Goal: Task Accomplishment & Management: Manage account settings

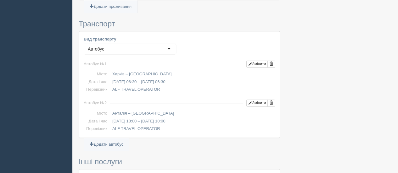
scroll to position [641, 0]
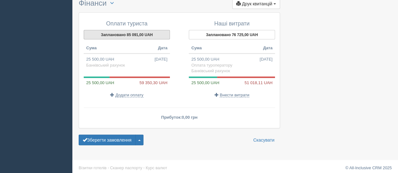
click at [134, 30] on button "Заплановано 85 091,00 UAH" at bounding box center [127, 34] width 86 height 9
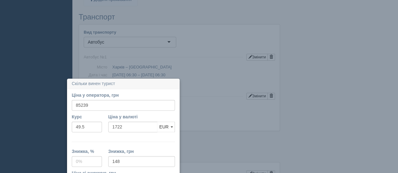
scroll to position [370, 0]
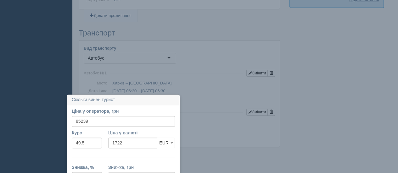
click at [195, 59] on div "Вид транспорту Автобус Автобус" at bounding box center [180, 55] width 198 height 21
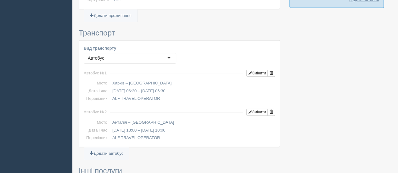
scroll to position [641, 0]
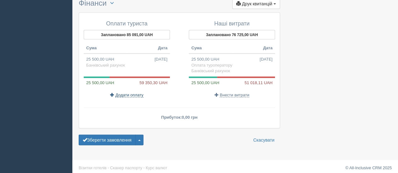
click at [137, 93] on span "Додати оплату" at bounding box center [130, 95] width 28 height 5
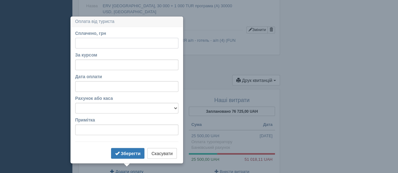
scroll to position [581, 0]
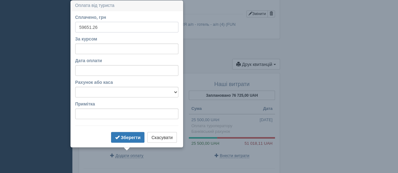
type input "59651.26"
click at [129, 45] on input "За курсом" at bounding box center [126, 48] width 103 height 11
type input "49.55"
click at [122, 94] on select "Банківський рахунок Готівкова [PERSON_NAME]" at bounding box center [126, 92] width 103 height 11
select select "1423"
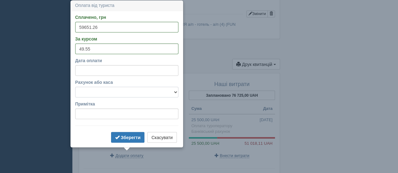
click at [75, 87] on select "Банківський рахунок Готівкова [PERSON_NAME]" at bounding box center [126, 92] width 103 height 11
click at [133, 134] on button "Зберегти" at bounding box center [128, 137] width 34 height 11
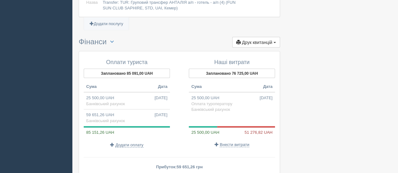
scroll to position [612, 0]
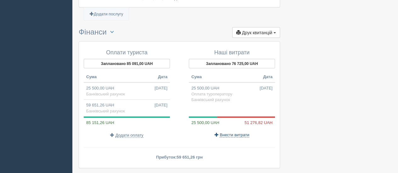
click at [233, 133] on span "Внести витрати" at bounding box center [235, 135] width 30 height 5
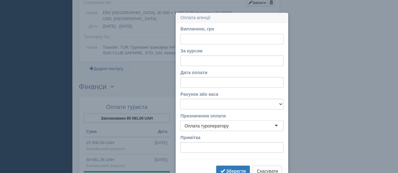
scroll to position [570, 0]
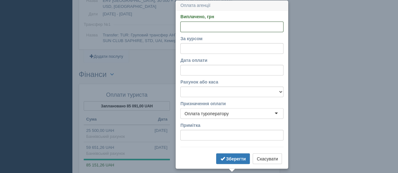
paste input "51277"
type input "51277"
click at [225, 53] on input "За курсом" at bounding box center [231, 48] width 103 height 11
type input "49.55"
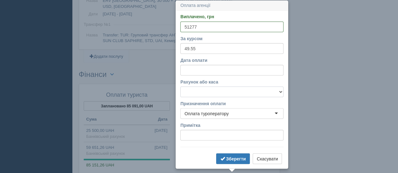
click at [213, 93] on select "Банківський рахунок Готівкова [PERSON_NAME]" at bounding box center [231, 92] width 103 height 11
select select "1423"
click at [180, 87] on select "Банківський рахунок Готівкова [PERSON_NAME]" at bounding box center [231, 92] width 103 height 11
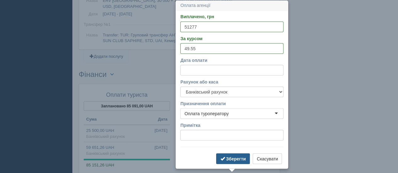
click at [228, 155] on button "Зберегти" at bounding box center [233, 159] width 34 height 11
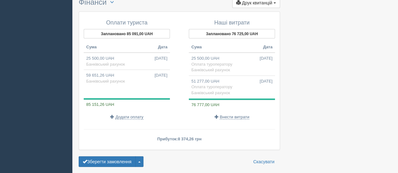
scroll to position [632, 0]
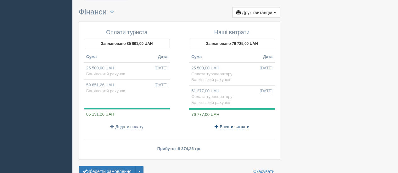
click at [244, 125] on span "Внести витрати" at bounding box center [235, 127] width 30 height 5
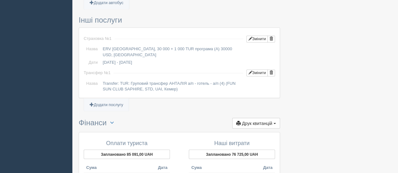
select select
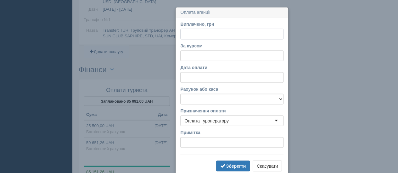
scroll to position [582, 0]
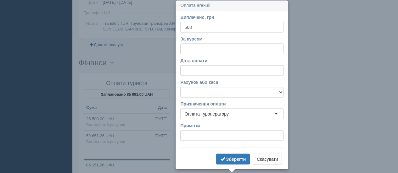
type input "503"
click at [210, 49] on input "За курсом" at bounding box center [231, 48] width 103 height 11
click at [258, 39] on label "За курсом" at bounding box center [231, 39] width 103 height 6
click at [258, 43] on input "За курсом" at bounding box center [231, 48] width 103 height 11
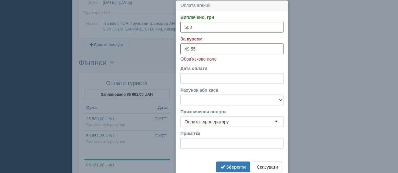
type input "49.55"
click at [193, 98] on select "Банківський рахунок Готівкова [PERSON_NAME]" at bounding box center [231, 100] width 103 height 11
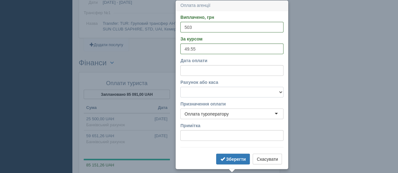
select select "1423"
click at [180, 87] on select "Банківський рахунок Готівкова [PERSON_NAME]" at bounding box center [231, 92] width 103 height 11
click at [206, 132] on input "Примітка" at bounding box center [231, 135] width 103 height 11
click at [209, 116] on div "Оплата туроператору" at bounding box center [206, 114] width 44 height 6
click at [207, 131] on input "Примітка" at bounding box center [231, 135] width 103 height 11
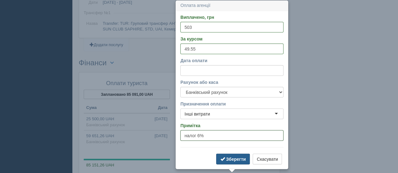
type input "налог 6%"
click at [228, 157] on b "Зберегти" at bounding box center [236, 159] width 20 height 5
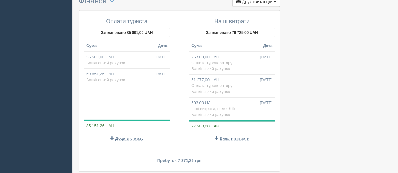
scroll to position [645, 0]
